Goal: Task Accomplishment & Management: Manage account settings

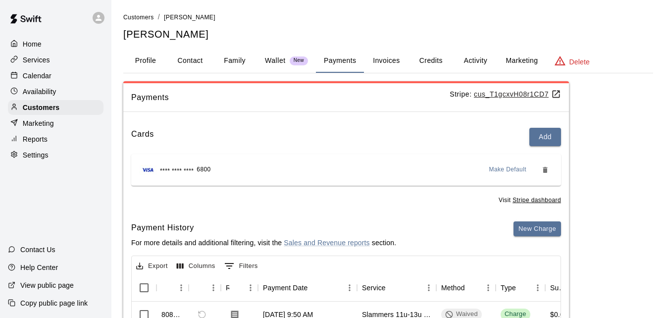
scroll to position [123, 0]
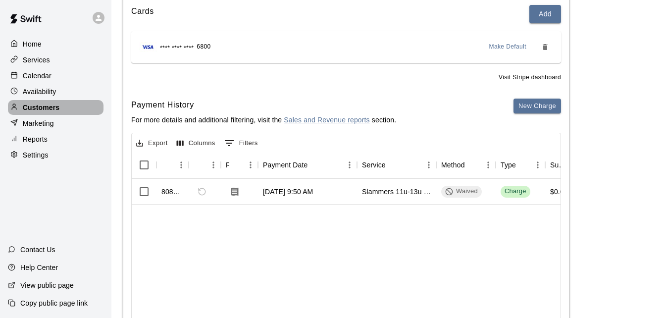
click at [44, 109] on p "Customers" at bounding box center [41, 108] width 37 height 10
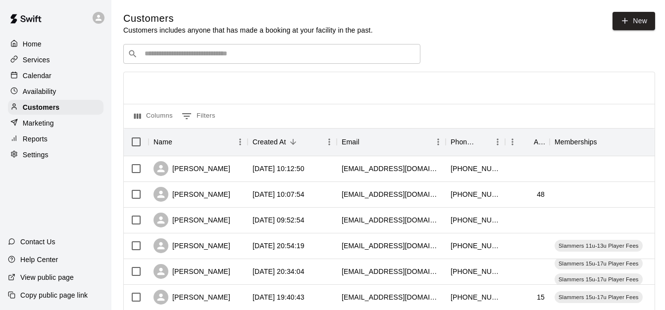
click at [191, 59] on input "Search customers by name or email" at bounding box center [279, 54] width 274 height 10
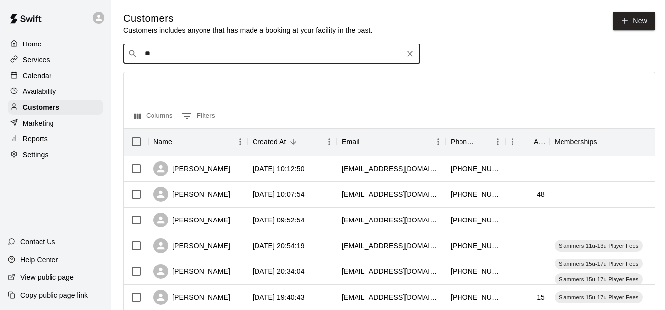
type input "***"
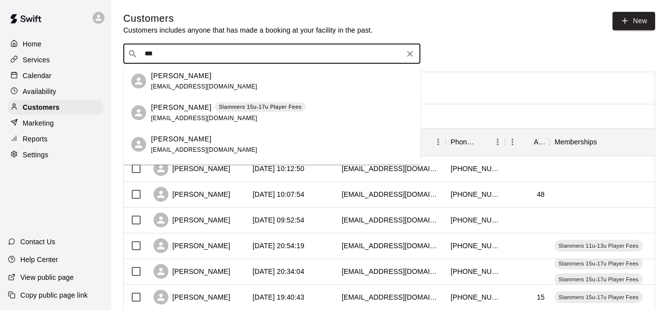
click at [215, 103] on span "Slammers 15u-17u Player Fees" at bounding box center [260, 107] width 91 height 8
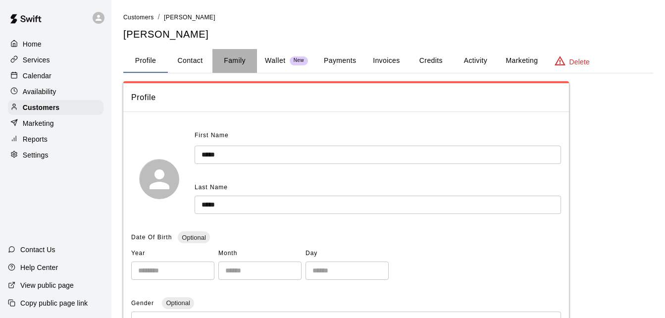
click at [240, 58] on button "Family" at bounding box center [234, 61] width 45 height 24
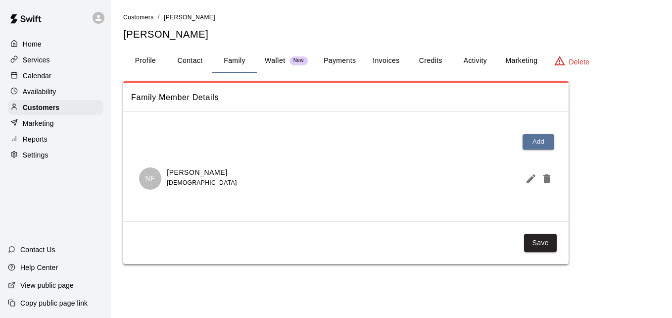
click at [485, 63] on button "Activity" at bounding box center [475, 61] width 45 height 24
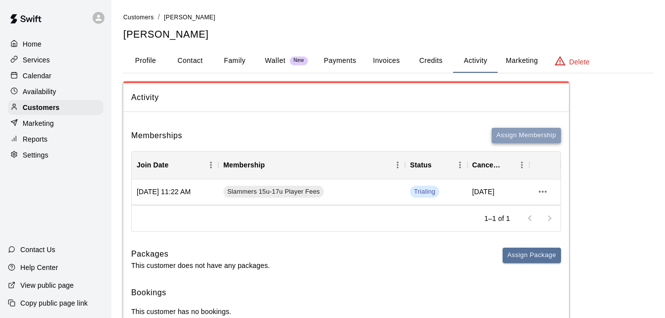
click at [519, 133] on button "Assign Membership" at bounding box center [526, 135] width 69 height 15
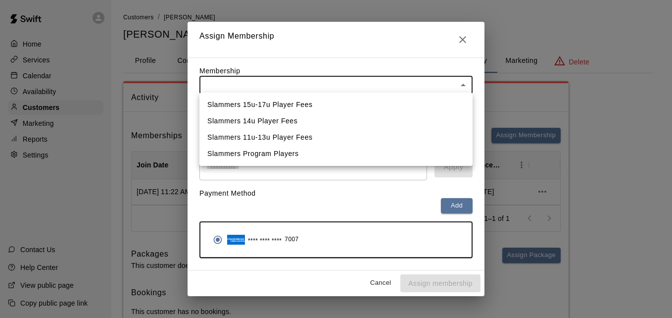
click at [439, 82] on body "Home Services Calendar Availability Customers Marketing Reports Settings Contac…" at bounding box center [336, 174] width 672 height 348
click at [459, 39] on div at bounding box center [336, 159] width 672 height 318
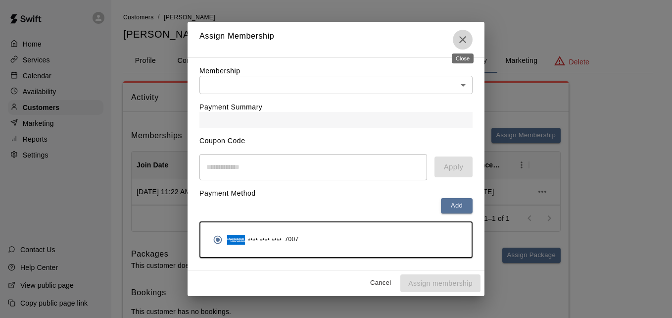
click at [459, 39] on icon "Close" at bounding box center [463, 40] width 12 height 12
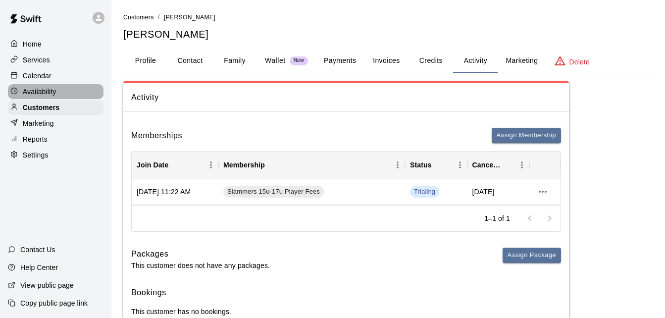
click at [50, 87] on div "Availability" at bounding box center [56, 91] width 96 height 15
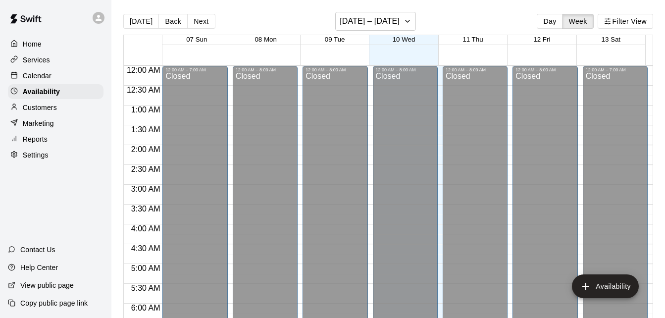
scroll to position [434, 0]
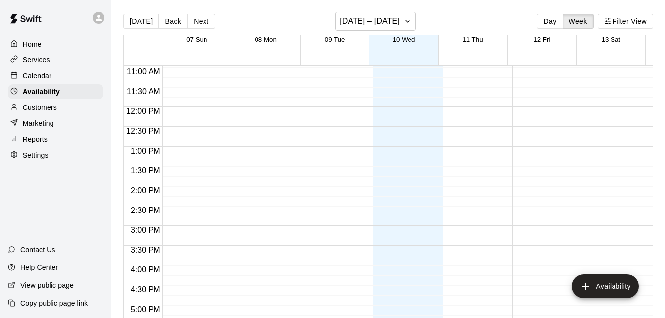
click at [55, 57] on div "Services" at bounding box center [56, 59] width 96 height 15
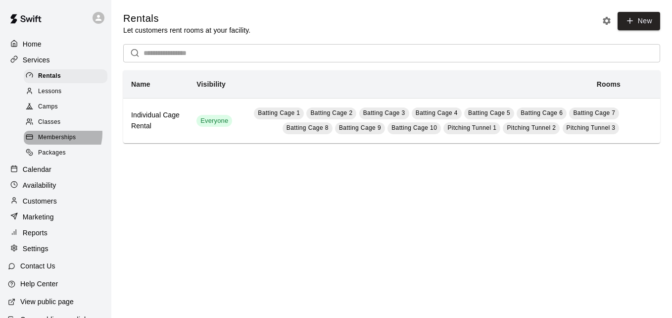
click at [58, 137] on span "Memberships" at bounding box center [57, 138] width 38 height 10
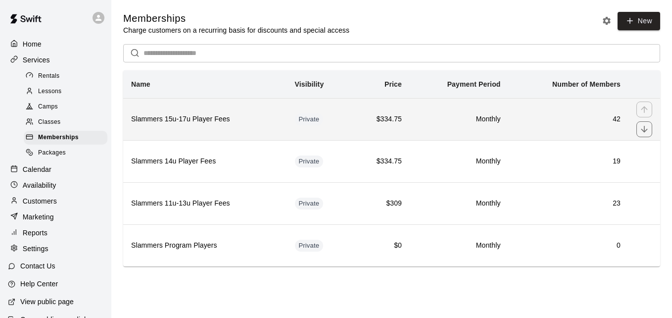
click at [410, 115] on td "$334.75" at bounding box center [380, 119] width 59 height 42
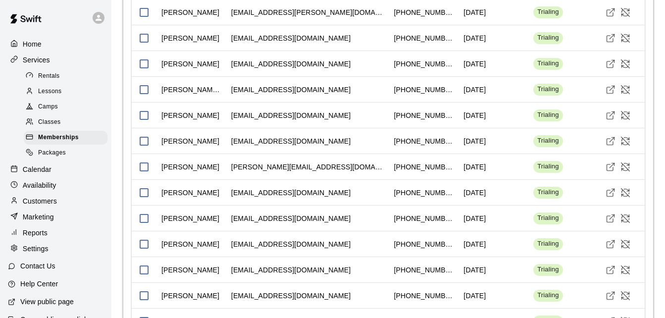
scroll to position [789, 0]
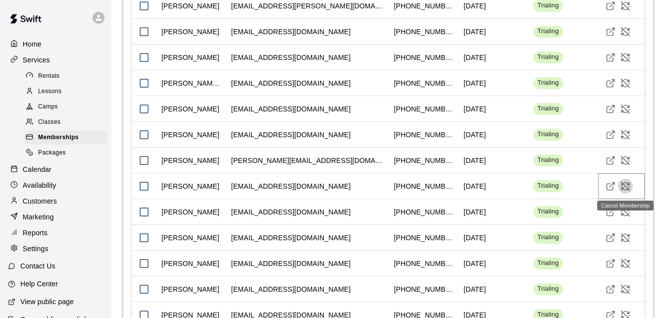
click at [625, 187] on icon "Cancel Membership" at bounding box center [625, 186] width 10 height 10
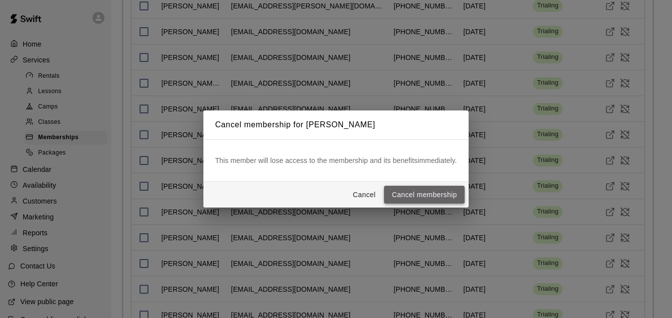
click at [435, 187] on button "Cancel membership" at bounding box center [424, 195] width 81 height 18
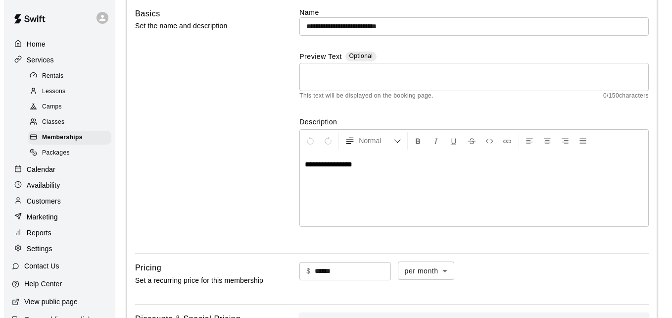
scroll to position [0, 0]
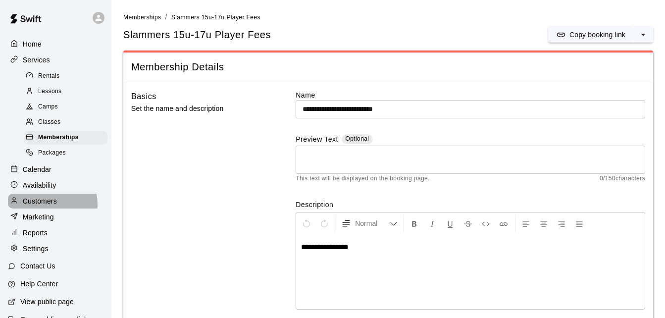
click at [45, 206] on p "Customers" at bounding box center [40, 201] width 34 height 10
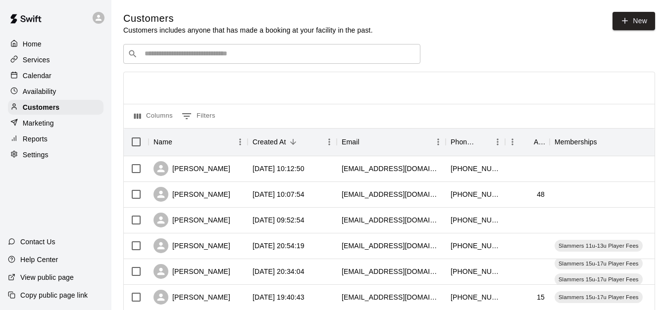
click at [174, 54] on input "Search customers by name or email" at bounding box center [279, 54] width 274 height 10
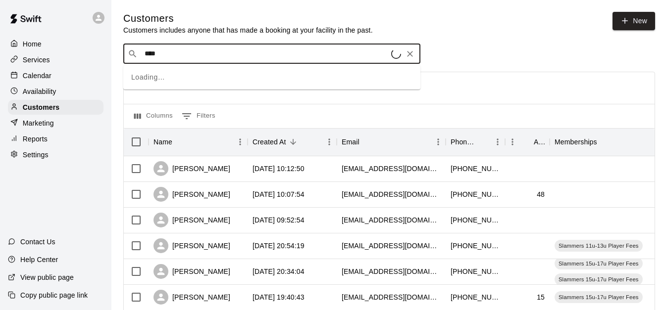
type input "*****"
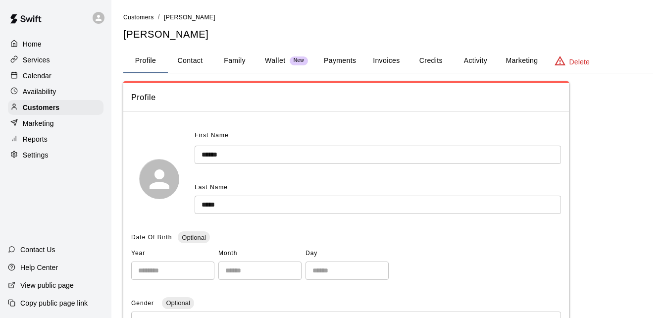
click at [331, 58] on button "Payments" at bounding box center [340, 61] width 48 height 24
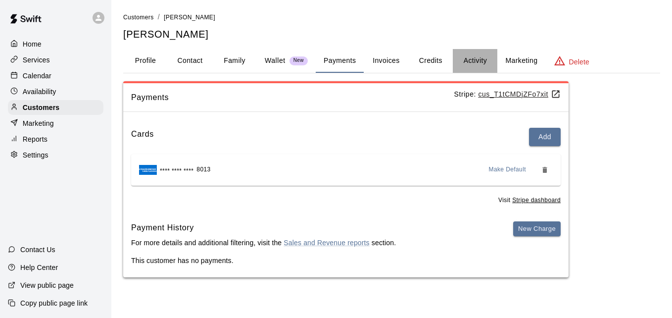
click at [470, 59] on button "Activity" at bounding box center [475, 61] width 45 height 24
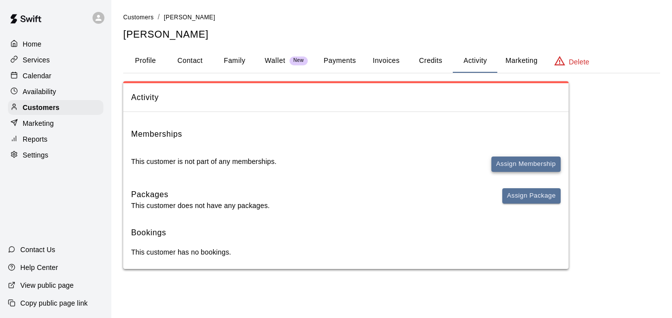
click at [504, 161] on button "Assign Membership" at bounding box center [526, 163] width 69 height 15
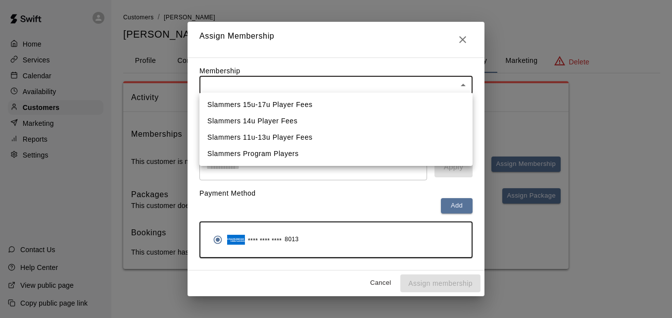
click at [368, 87] on body "Home Services Calendar Availability Customers Marketing Reports Settings Contac…" at bounding box center [336, 144] width 672 height 289
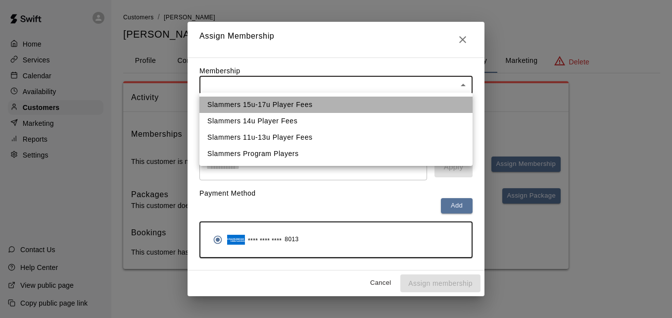
click at [361, 101] on li "Slammers 15u-17u Player Fees" at bounding box center [336, 105] width 273 height 16
type input "**********"
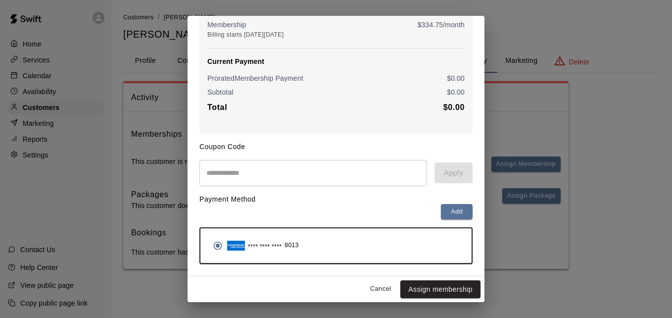
scroll to position [117, 0]
click at [444, 289] on button "Assign membership" at bounding box center [441, 289] width 80 height 18
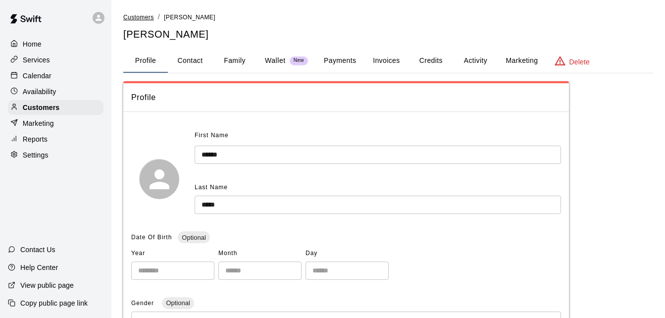
click at [140, 20] on span "Customers" at bounding box center [138, 17] width 31 height 7
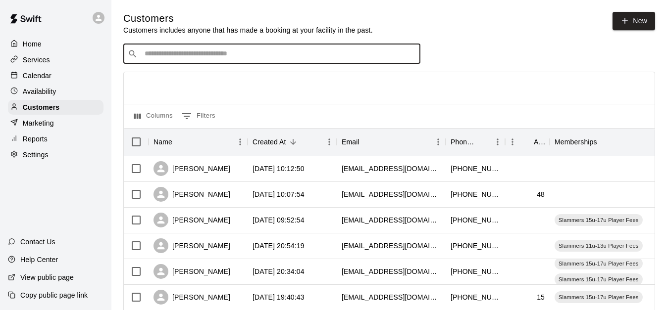
click at [183, 59] on input "Search customers by name or email" at bounding box center [279, 54] width 274 height 10
type input "****"
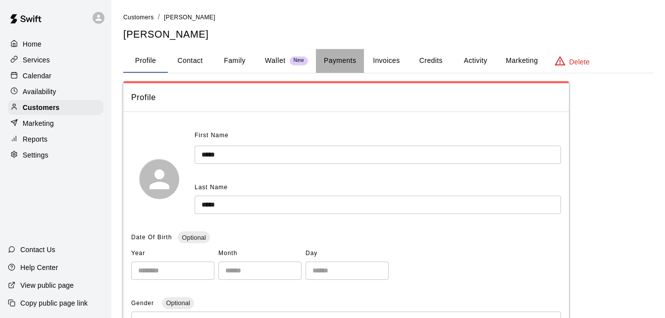
click at [358, 57] on button "Payments" at bounding box center [340, 61] width 48 height 24
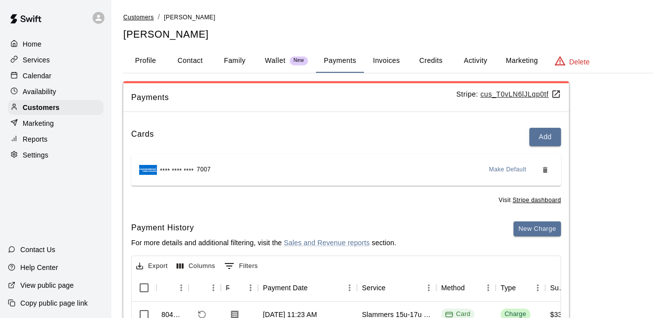
click at [144, 17] on span "Customers" at bounding box center [138, 17] width 31 height 7
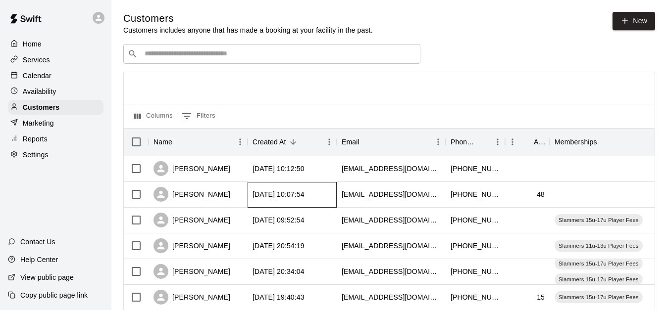
click at [330, 192] on div "[DATE] 10:07:54" at bounding box center [292, 195] width 89 height 26
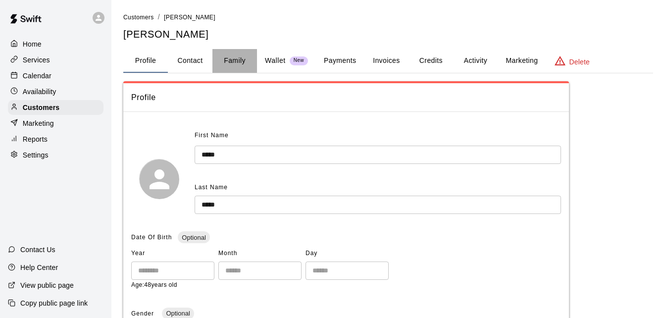
click at [244, 57] on button "Family" at bounding box center [234, 61] width 45 height 24
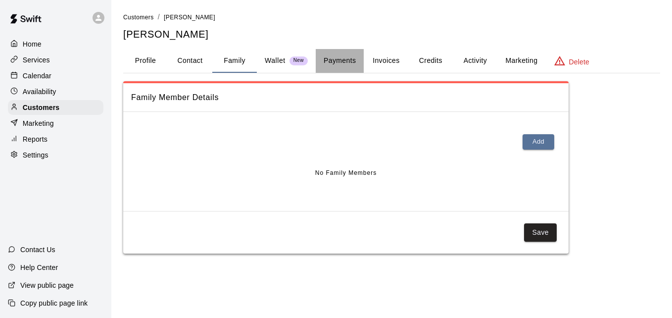
click at [344, 59] on button "Payments" at bounding box center [340, 61] width 48 height 24
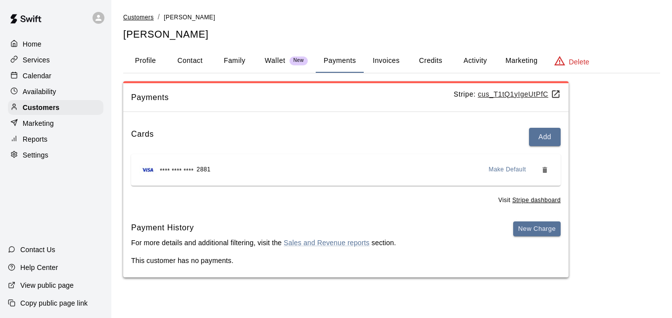
click at [146, 14] on span "Customers" at bounding box center [138, 17] width 31 height 7
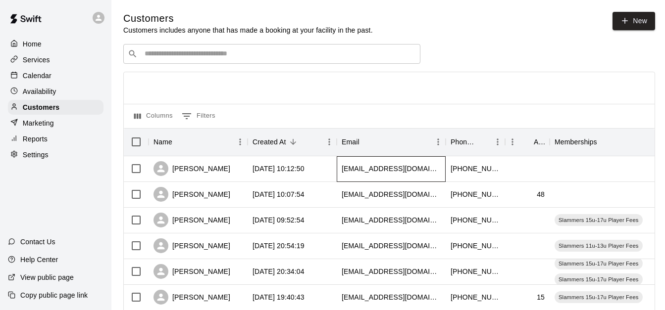
click at [366, 167] on div "[EMAIL_ADDRESS][DOMAIN_NAME]" at bounding box center [391, 169] width 99 height 10
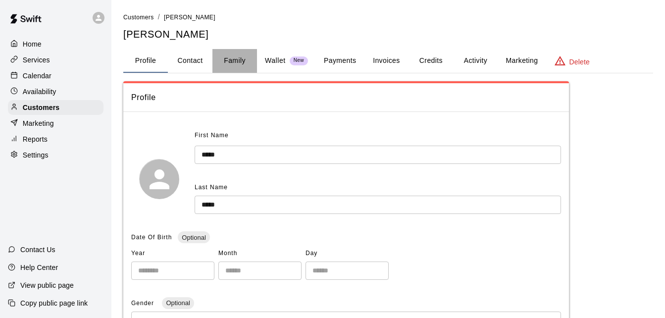
click at [229, 53] on button "Family" at bounding box center [234, 61] width 45 height 24
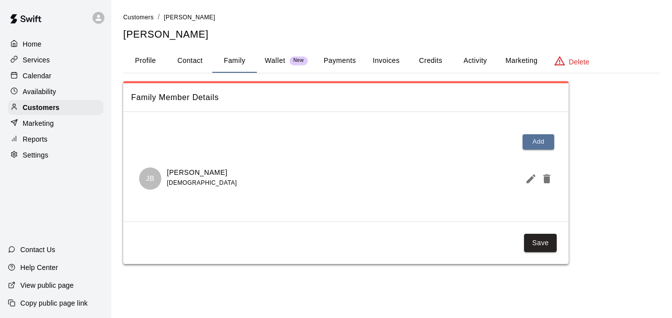
click at [347, 58] on button "Payments" at bounding box center [340, 61] width 48 height 24
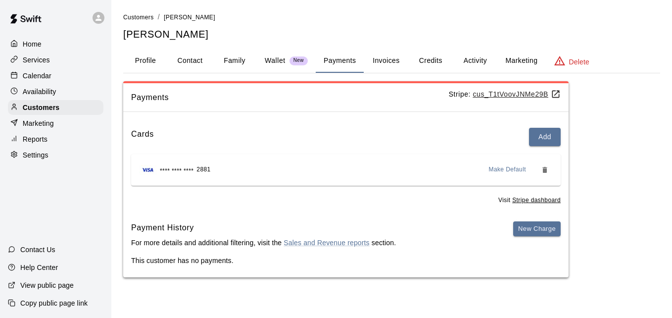
click at [476, 62] on button "Activity" at bounding box center [475, 61] width 45 height 24
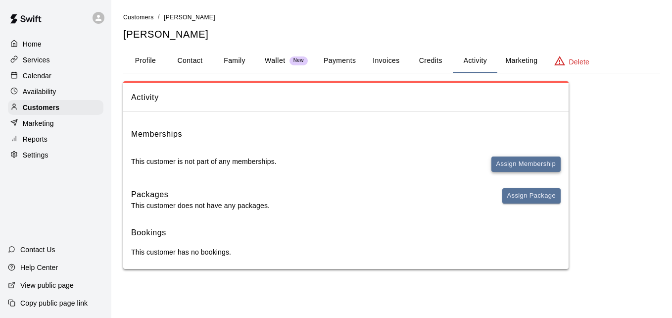
click at [509, 162] on button "Assign Membership" at bounding box center [526, 163] width 69 height 15
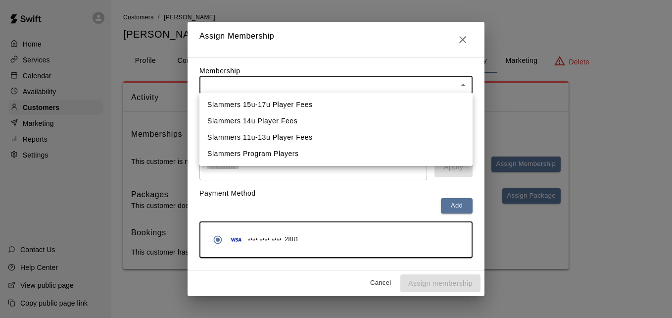
click at [363, 82] on body "Home Services Calendar Availability Customers Marketing Reports Settings Contac…" at bounding box center [336, 144] width 672 height 289
click at [346, 107] on li "Slammers 15u-17u Player Fees" at bounding box center [336, 105] width 273 height 16
type input "**********"
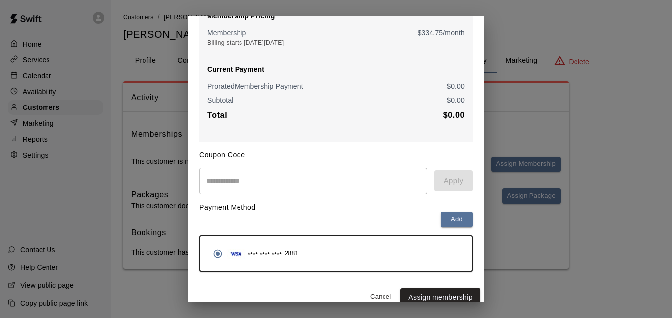
scroll to position [117, 0]
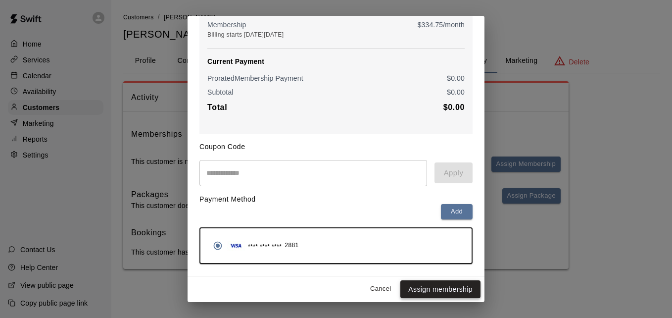
click at [458, 288] on button "Assign membership" at bounding box center [441, 289] width 80 height 18
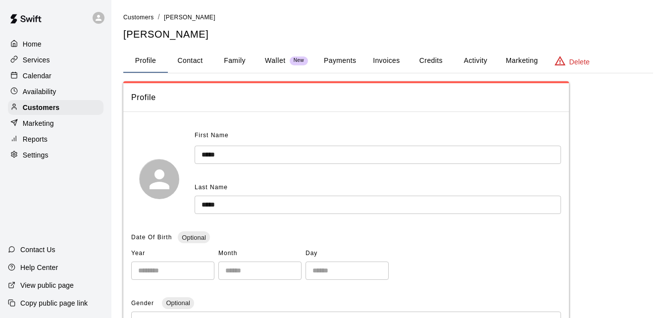
click at [342, 57] on button "Payments" at bounding box center [340, 61] width 48 height 24
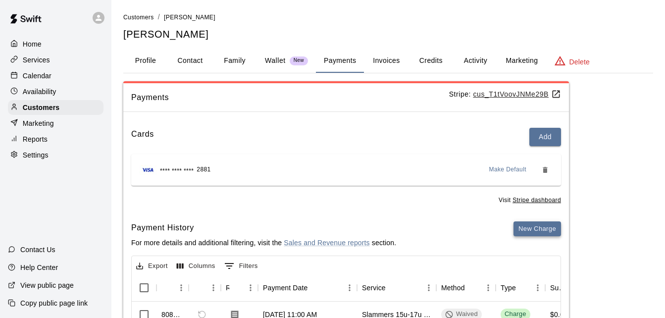
click at [522, 228] on button "New Charge" at bounding box center [538, 228] width 48 height 15
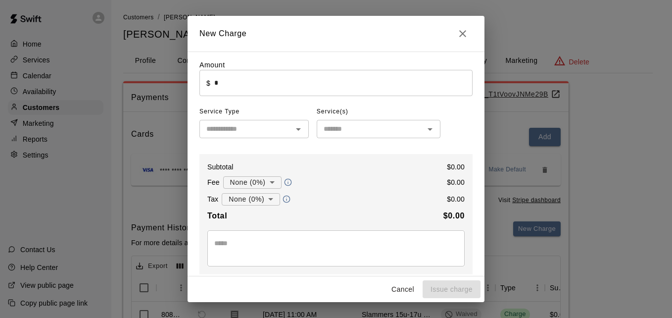
click at [358, 94] on input "*" at bounding box center [343, 83] width 258 height 26
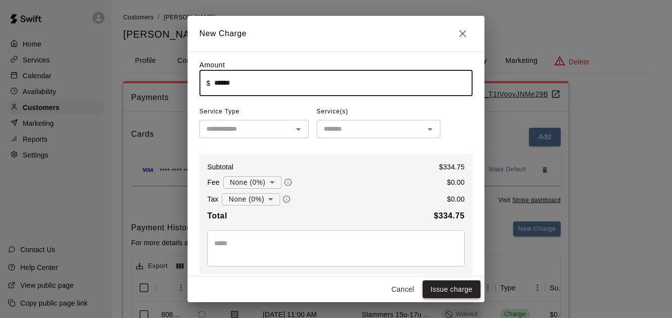
click at [462, 291] on button "Issue charge" at bounding box center [452, 289] width 58 height 18
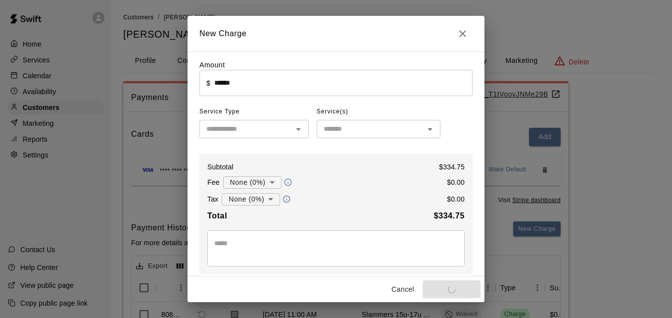
type input "*"
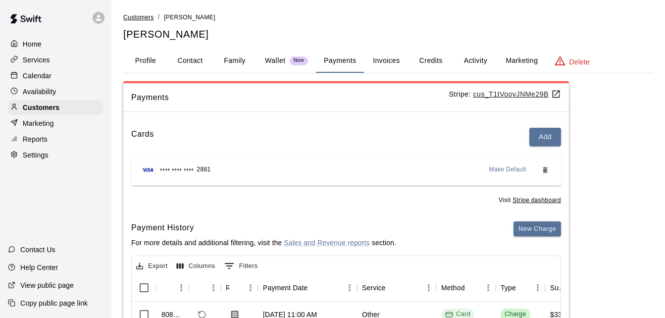
click at [136, 16] on span "Customers" at bounding box center [138, 17] width 31 height 7
